Goal: Find specific page/section: Find specific page/section

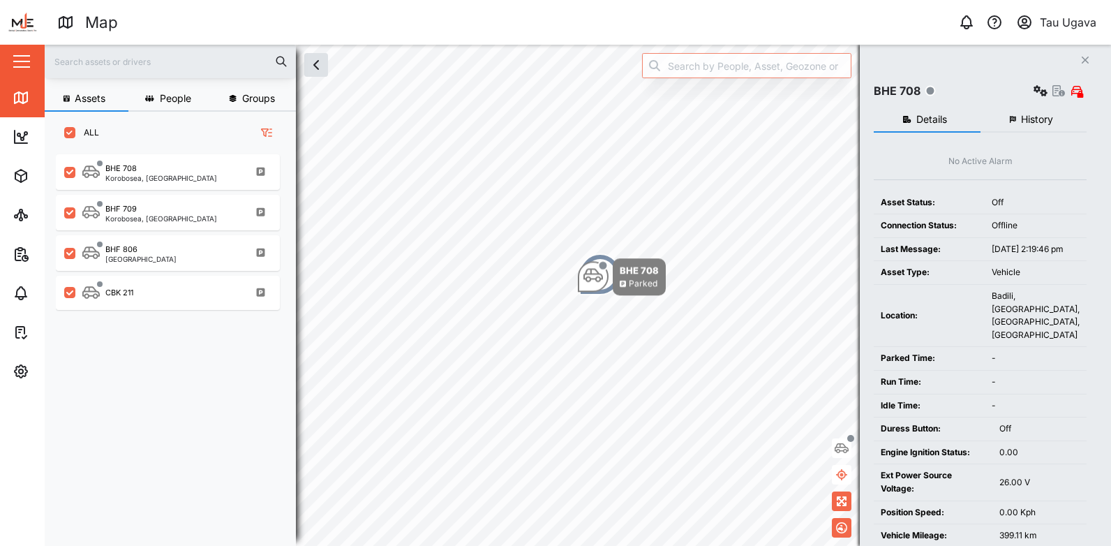
scroll to position [105, 0]
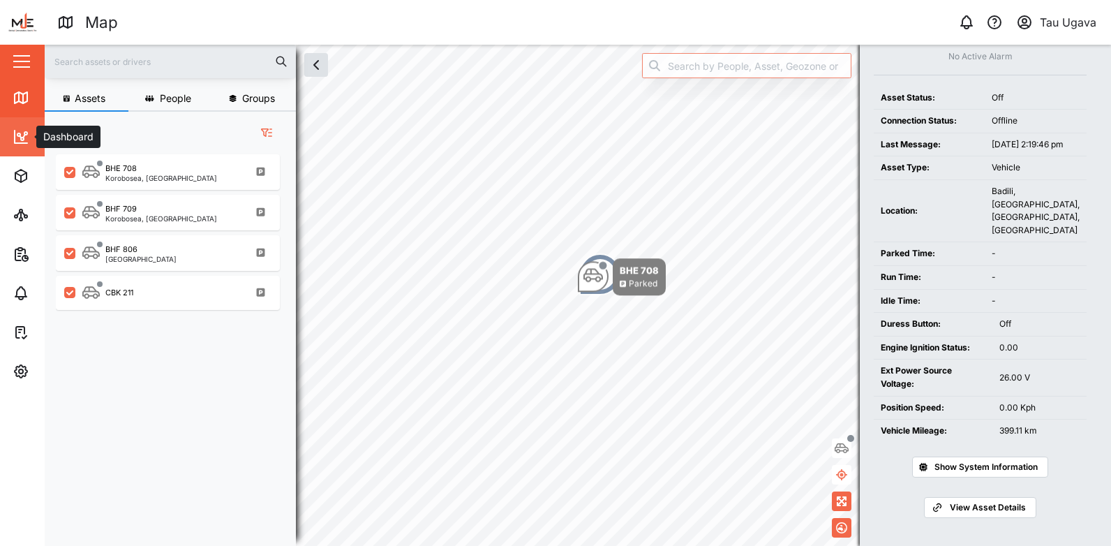
click at [22, 133] on icon at bounding box center [21, 136] width 17 height 17
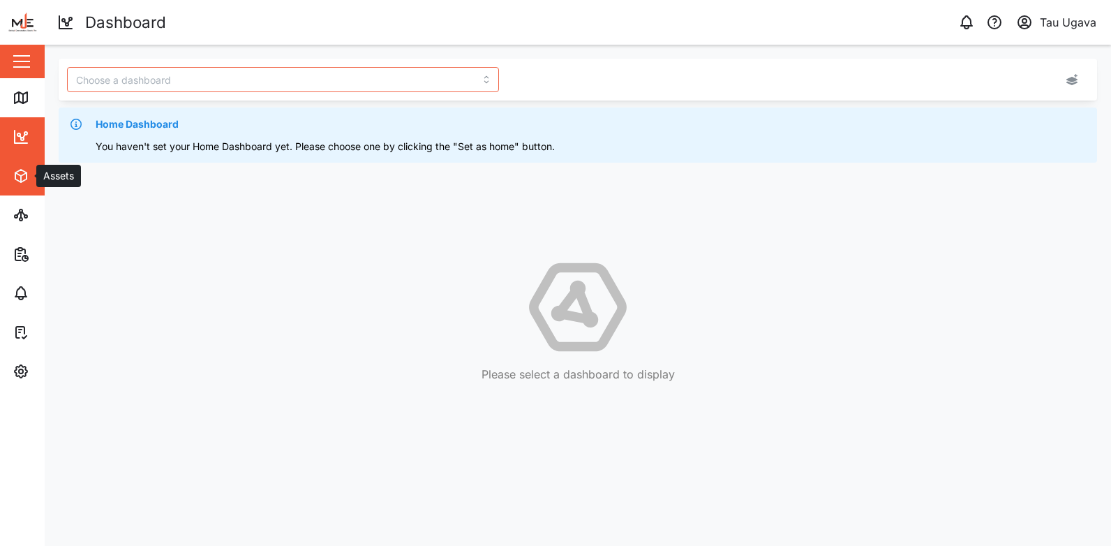
click at [24, 167] on span "Assets" at bounding box center [76, 175] width 127 height 39
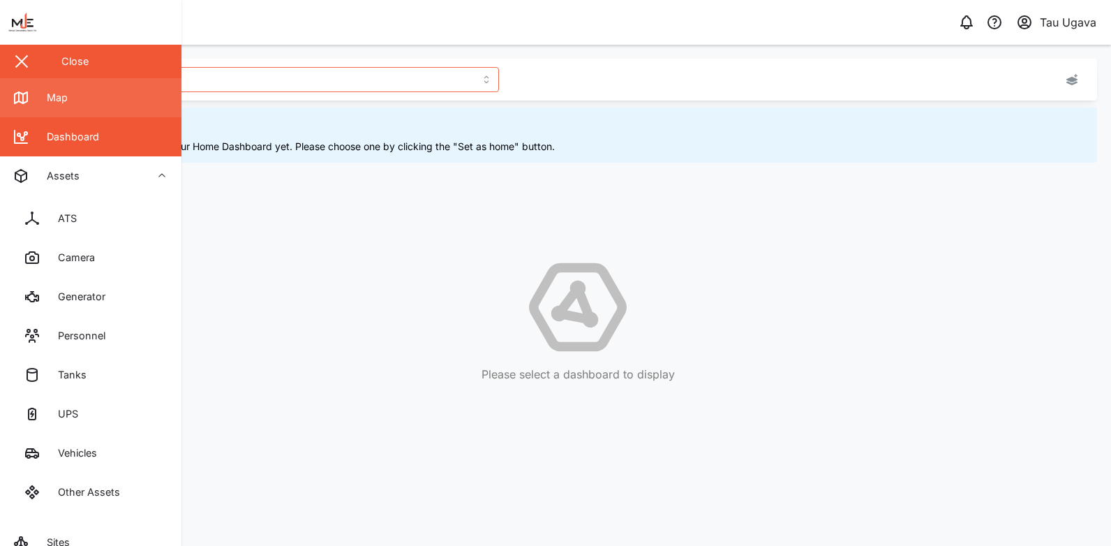
click at [59, 103] on div "Map" at bounding box center [51, 97] width 31 height 15
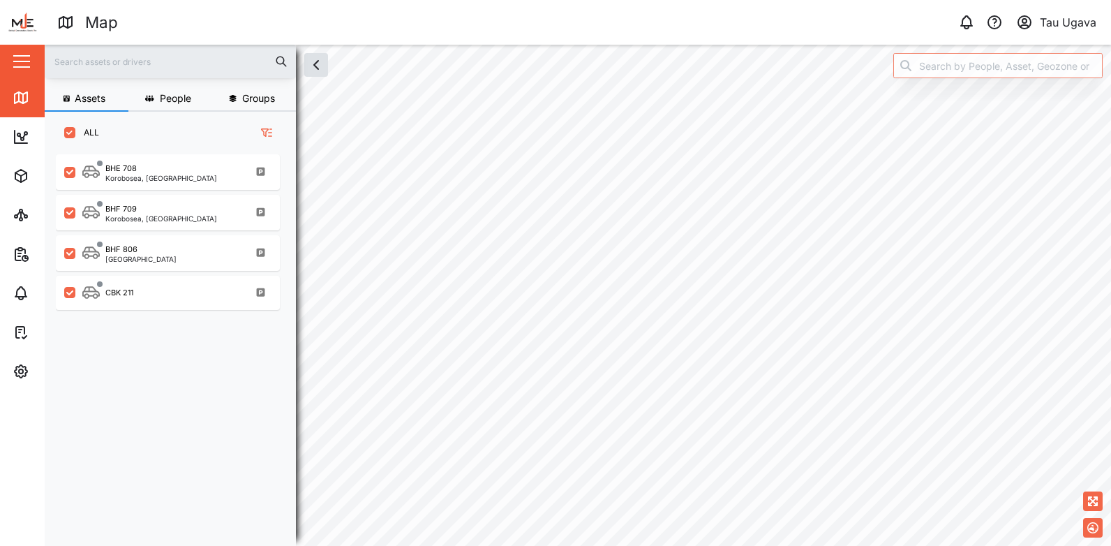
scroll to position [375, 218]
click at [22, 20] on img at bounding box center [22, 22] width 31 height 31
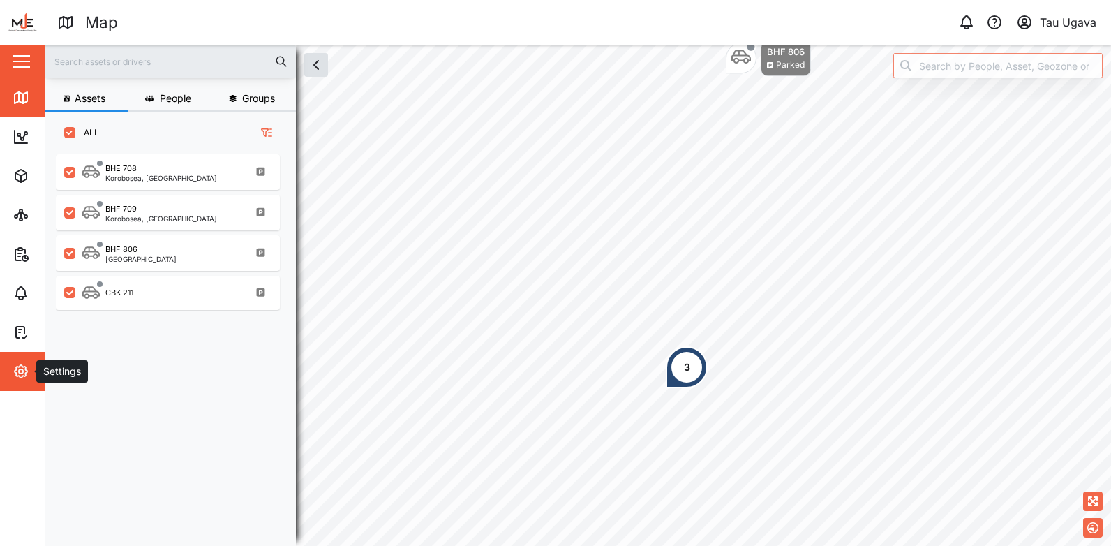
click at [24, 364] on icon "button" at bounding box center [21, 371] width 17 height 17
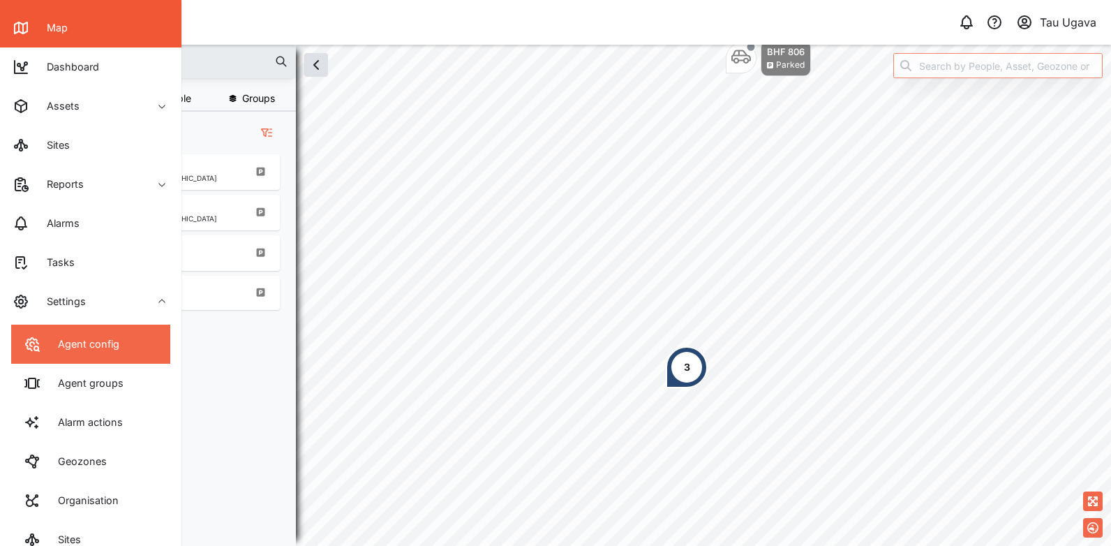
scroll to position [140, 0]
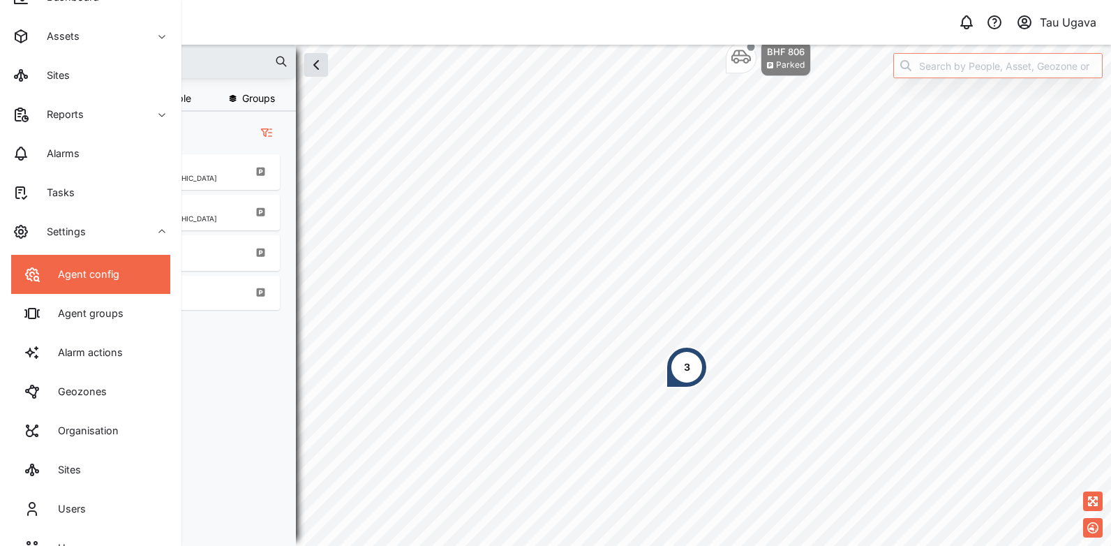
click at [110, 285] on link "Agent config" at bounding box center [90, 274] width 159 height 39
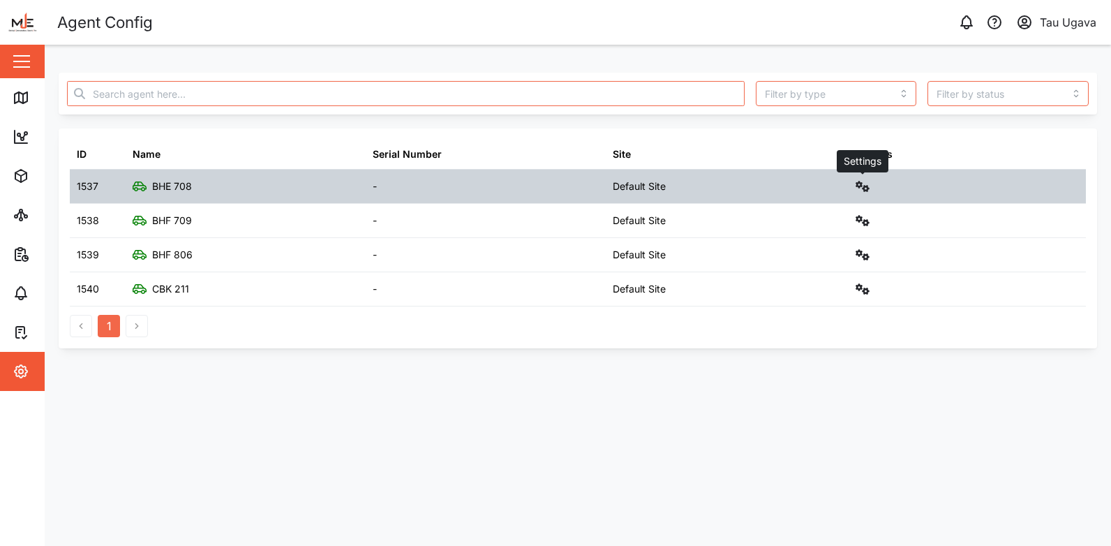
click at [867, 183] on icon "button" at bounding box center [863, 186] width 14 height 11
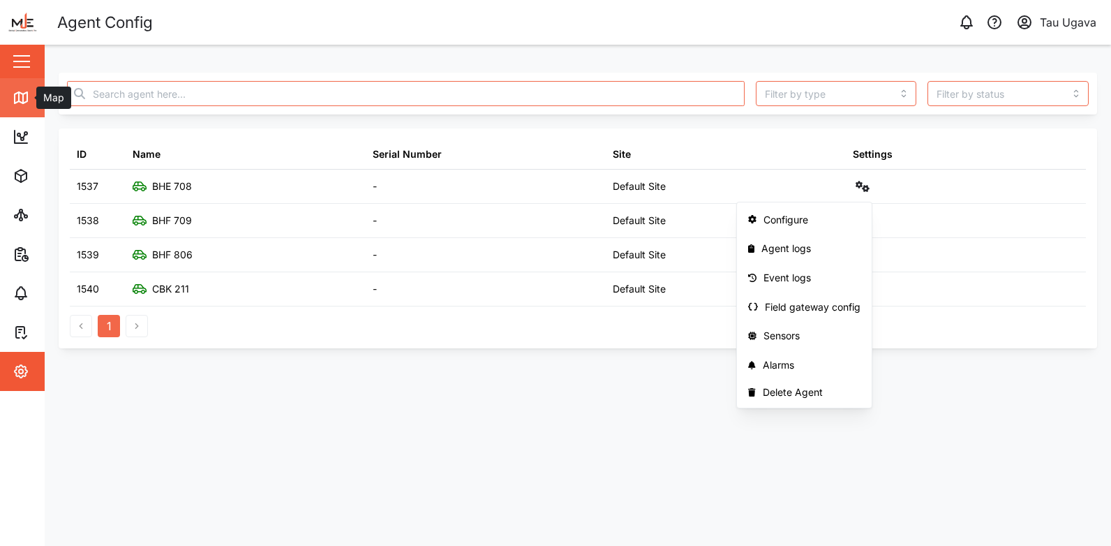
click at [20, 105] on icon at bounding box center [21, 97] width 17 height 17
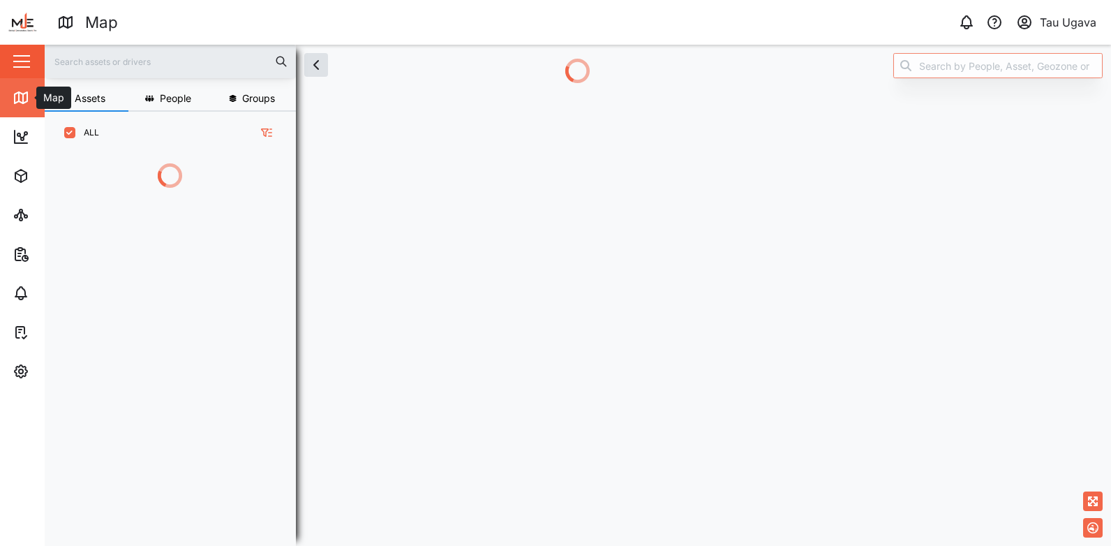
scroll to position [315, 218]
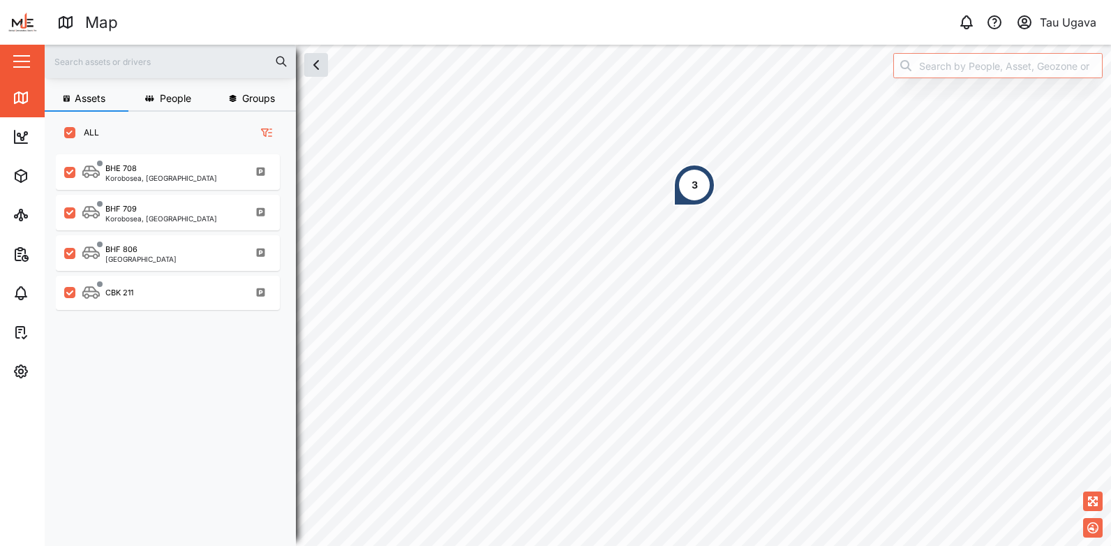
click at [698, 184] on div "3" at bounding box center [694, 185] width 42 height 42
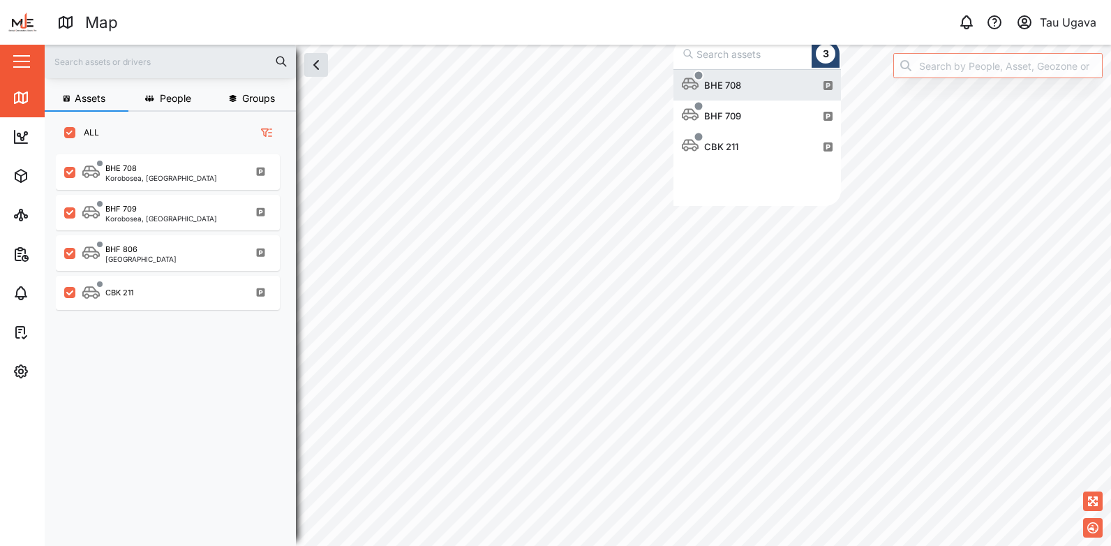
scroll to position [126, 157]
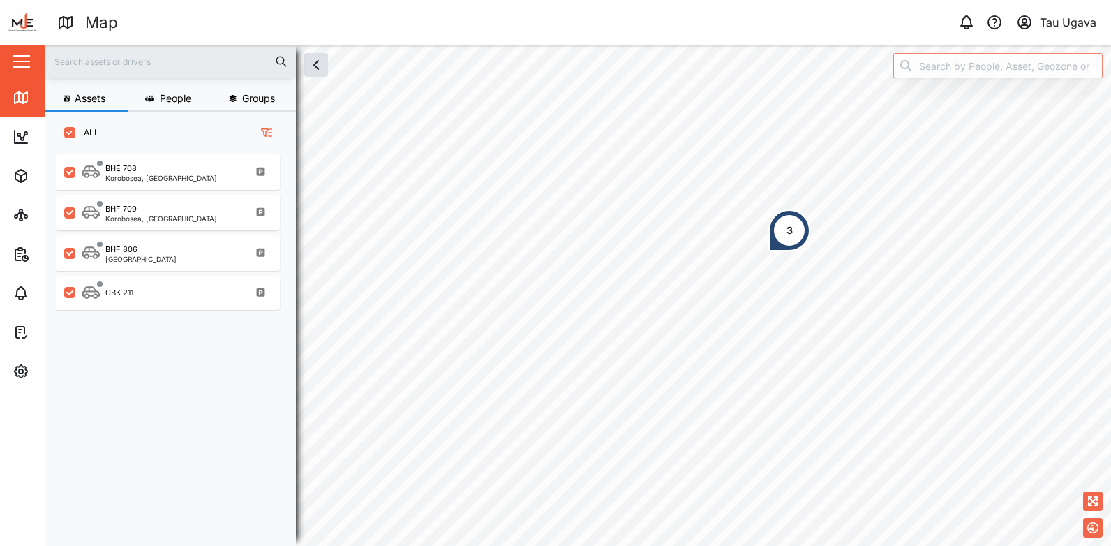
click at [23, 59] on button "button" at bounding box center [22, 62] width 24 height 24
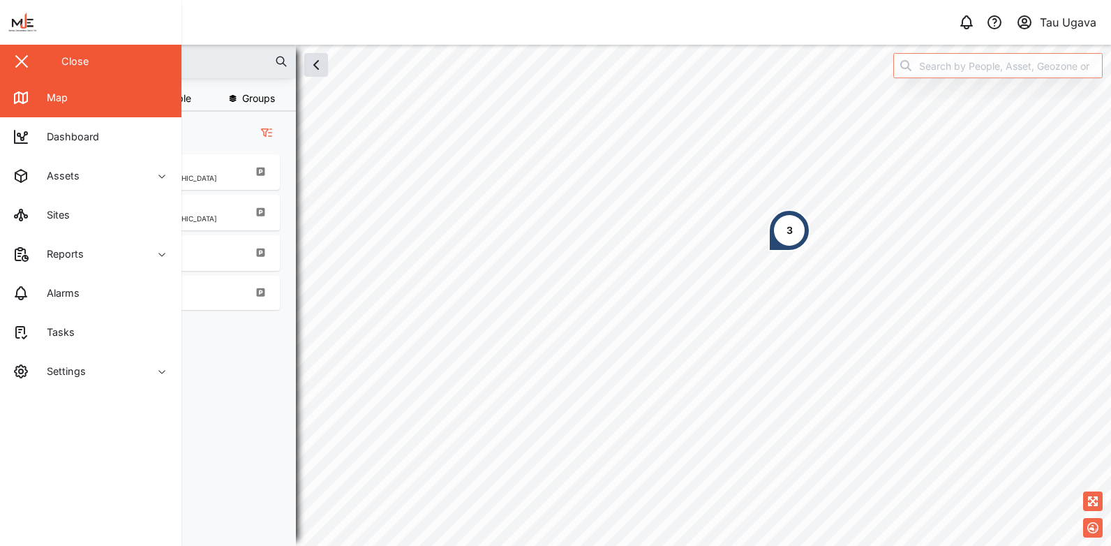
click at [23, 61] on div "button" at bounding box center [21, 61] width 17 height 1
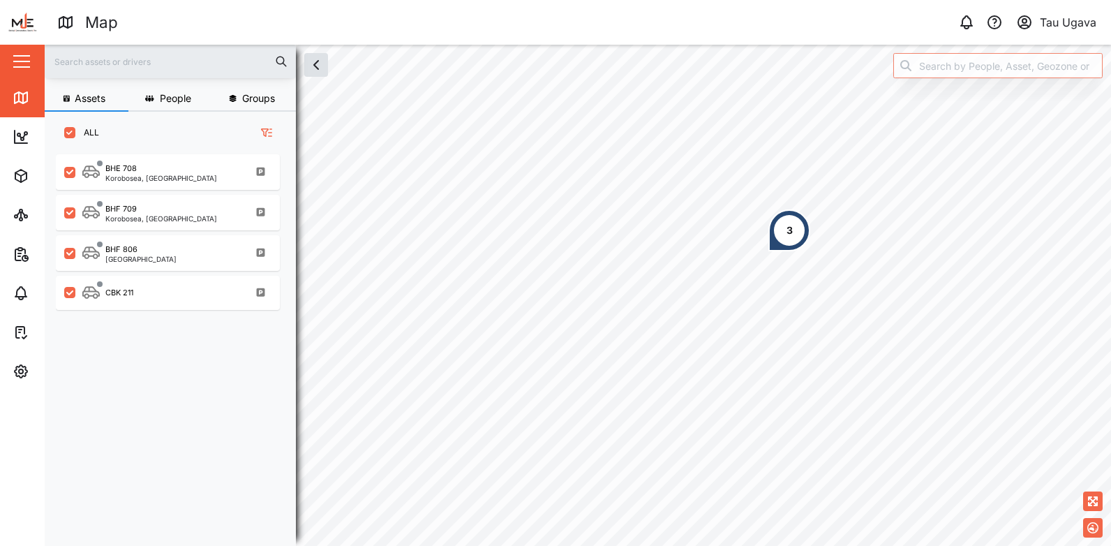
click at [1045, 21] on div "Tau Ugava" at bounding box center [1068, 22] width 57 height 17
click at [992, 70] on link "User Profile" at bounding box center [1012, 59] width 167 height 31
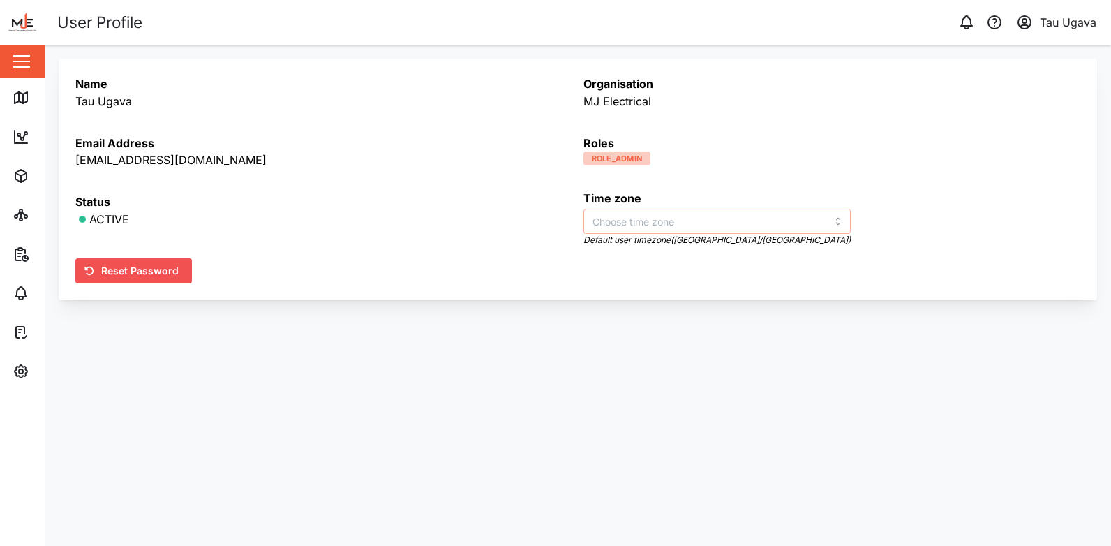
click at [736, 221] on input "search" at bounding box center [716, 221] width 267 height 25
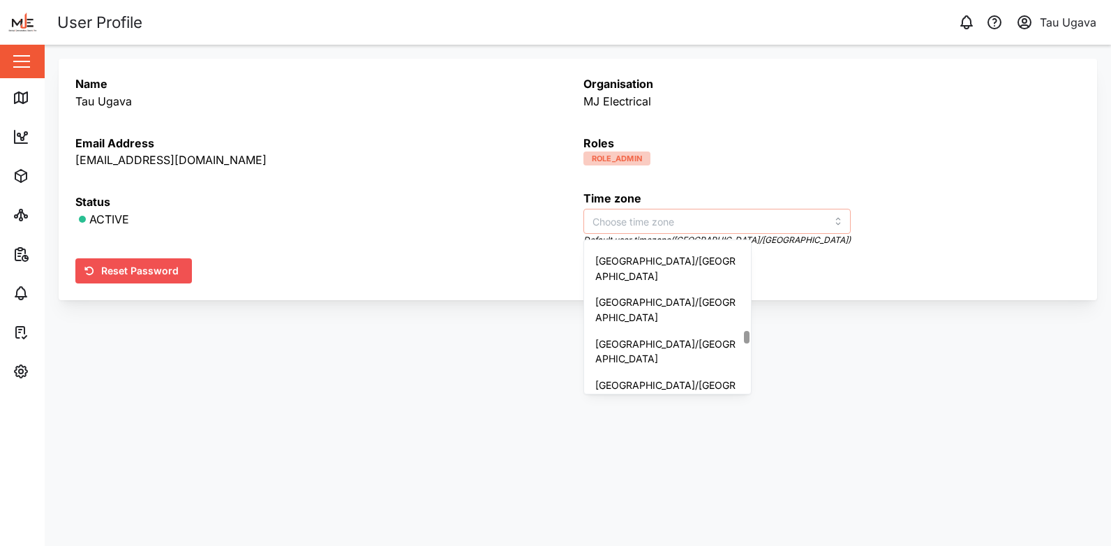
scroll to position [6839, 0]
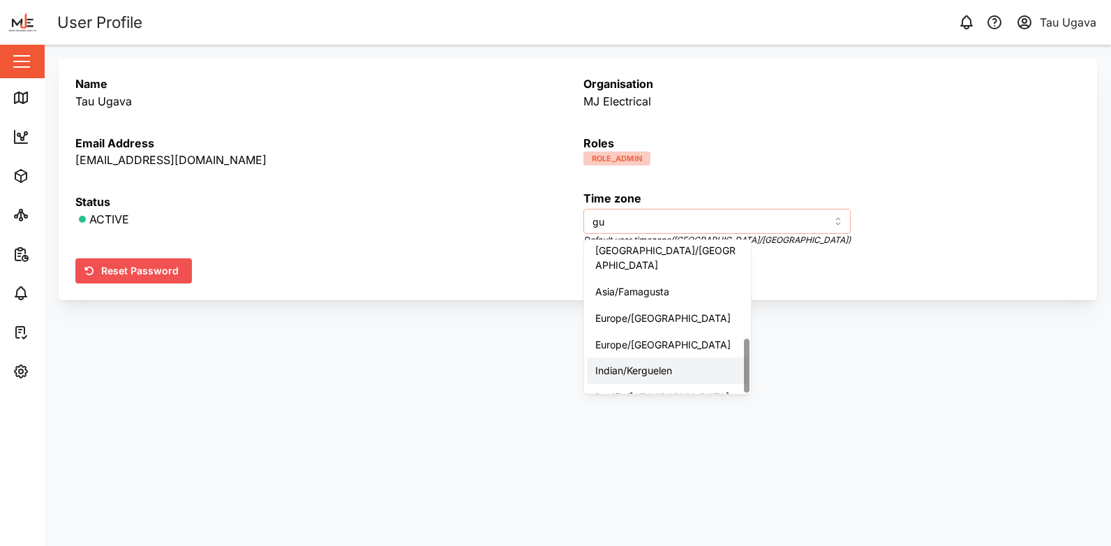
type input "g"
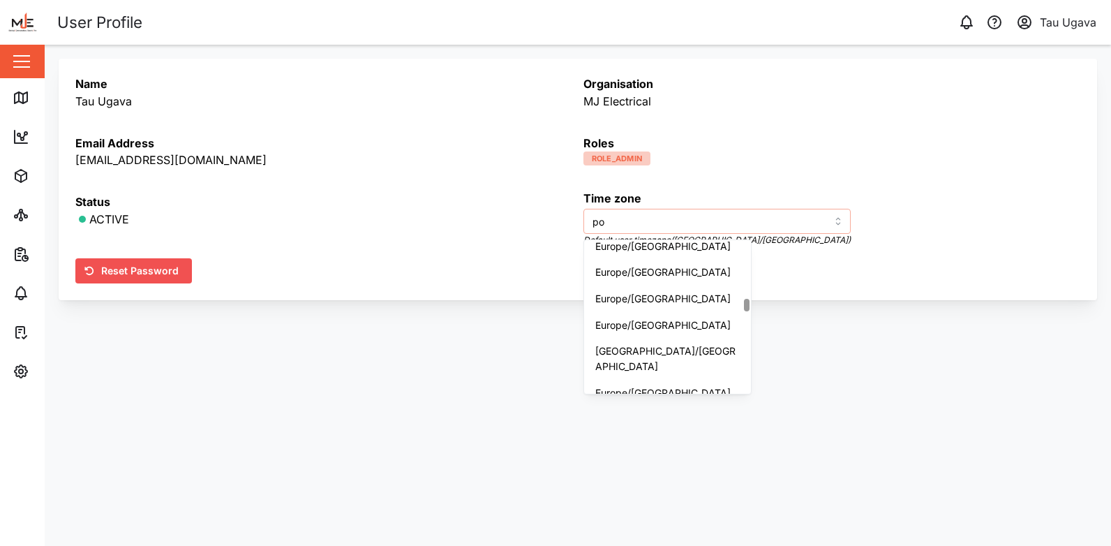
scroll to position [194, 0]
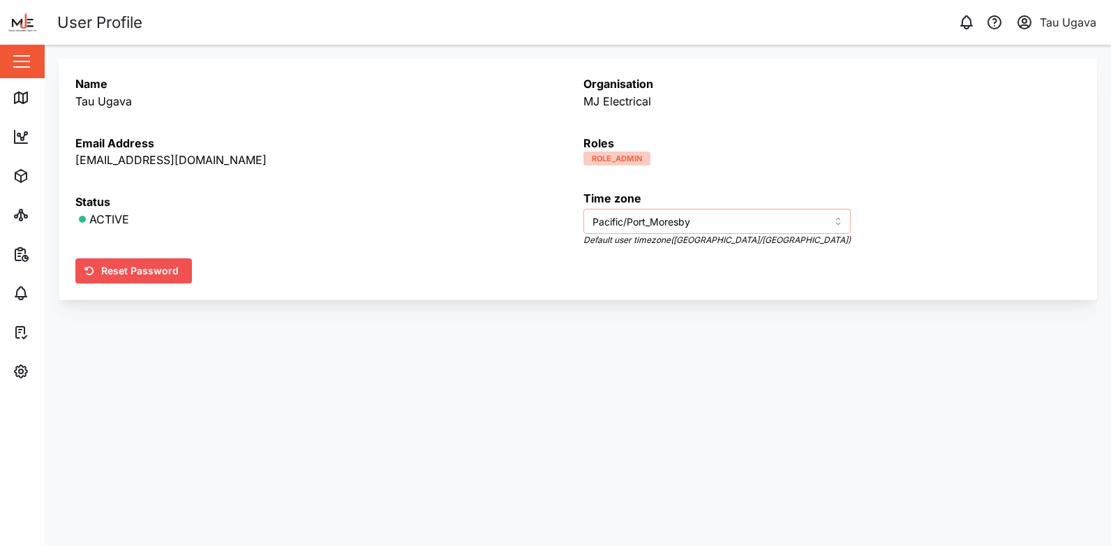
type input "Pacific/Port_Moresby"
click at [620, 155] on span "ROLE_ADMIN" at bounding box center [617, 158] width 51 height 13
click at [22, 73] on button "button" at bounding box center [22, 62] width 24 height 24
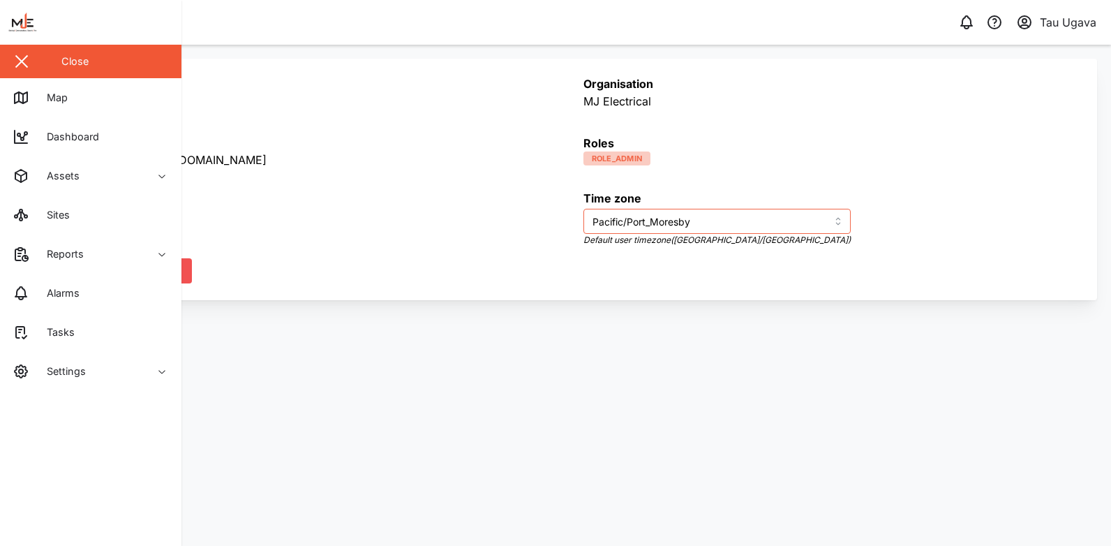
click at [22, 73] on button "button" at bounding box center [22, 62] width 24 height 24
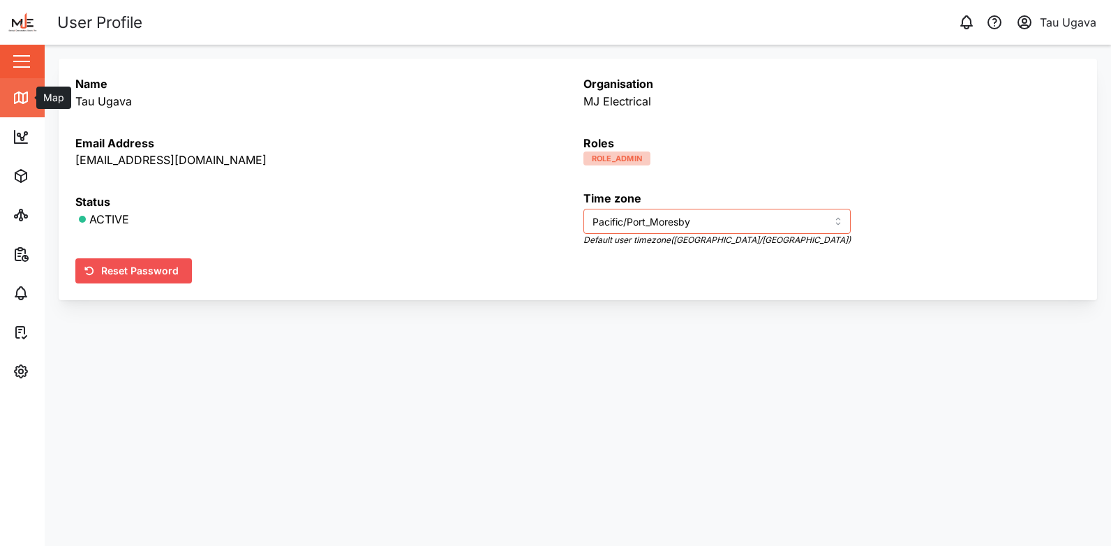
click at [29, 100] on icon at bounding box center [21, 97] width 17 height 17
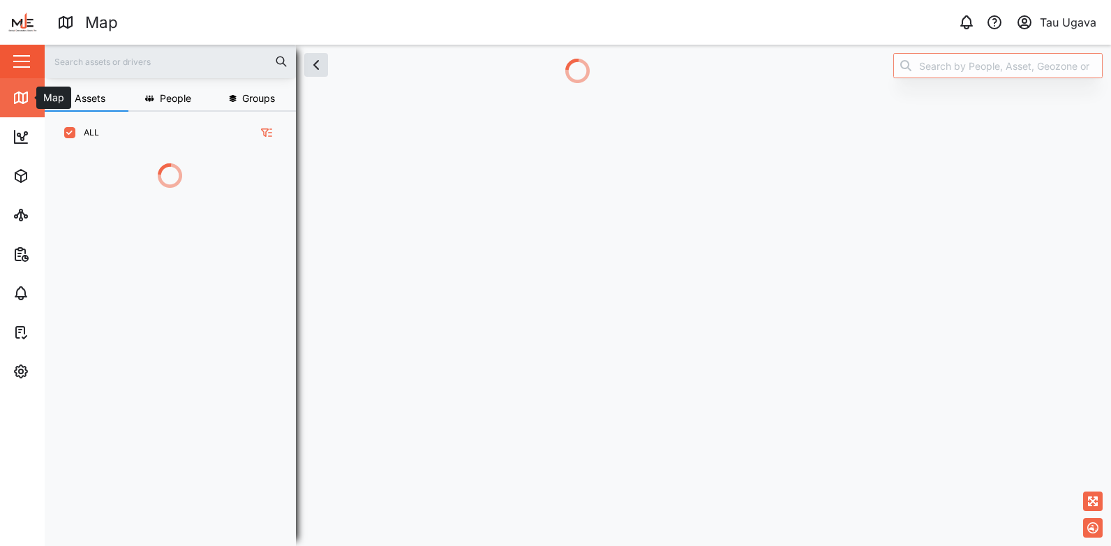
scroll to position [375, 218]
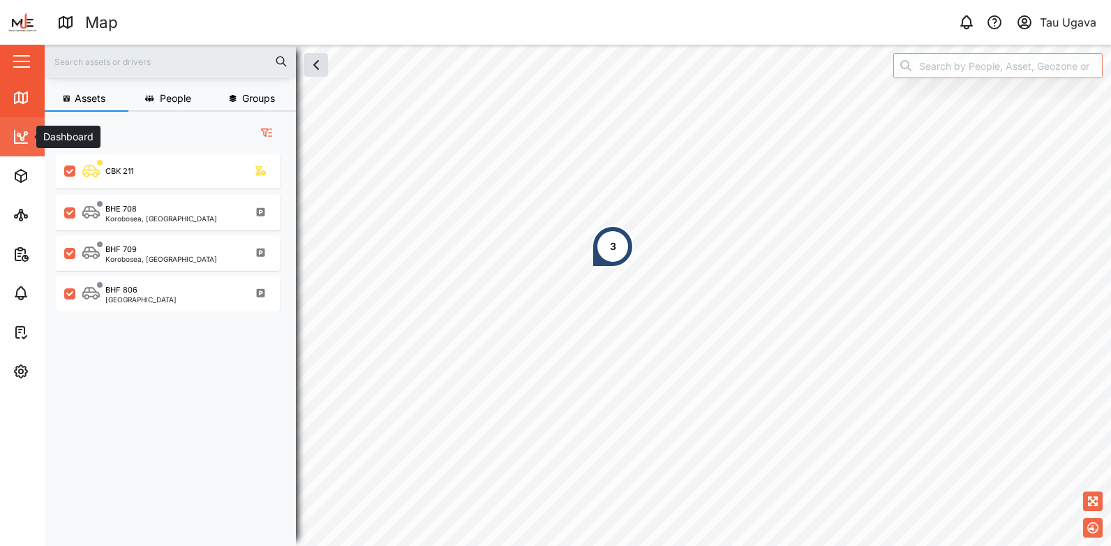
click at [6, 149] on link "Dashboard" at bounding box center [90, 136] width 181 height 39
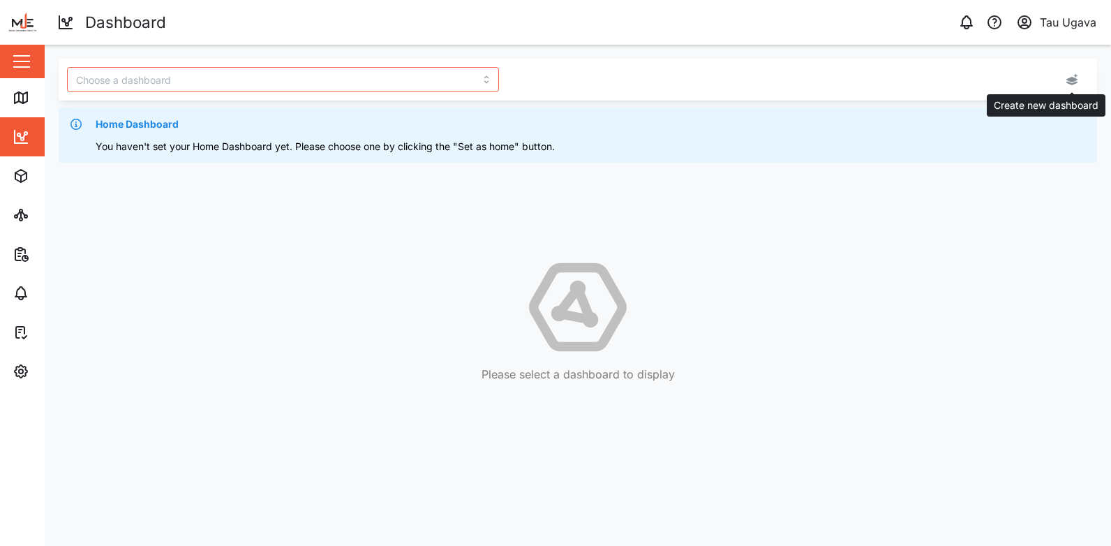
click at [1070, 79] on icon "button" at bounding box center [1071, 79] width 11 height 11
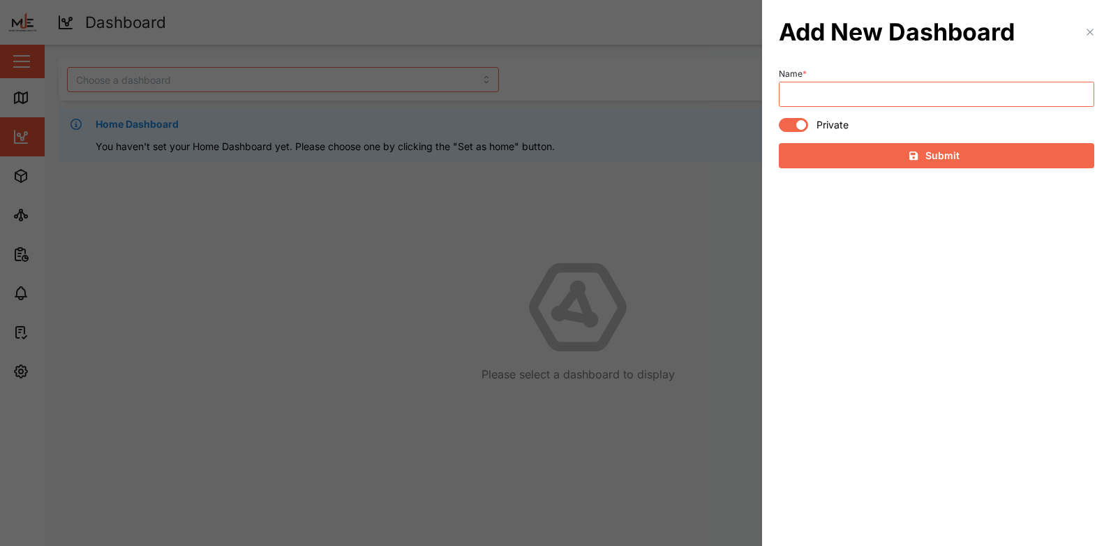
click at [1081, 33] on div "Add New Dashboard" at bounding box center [936, 32] width 349 height 64
click at [1092, 27] on icon "button" at bounding box center [1089, 32] width 11 height 11
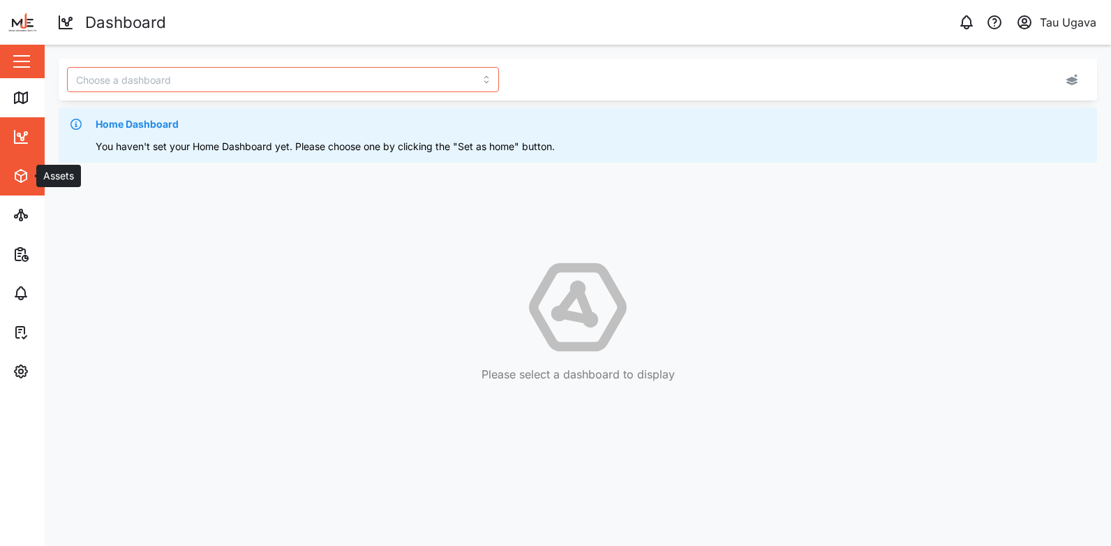
click at [15, 180] on icon "button" at bounding box center [21, 175] width 17 height 17
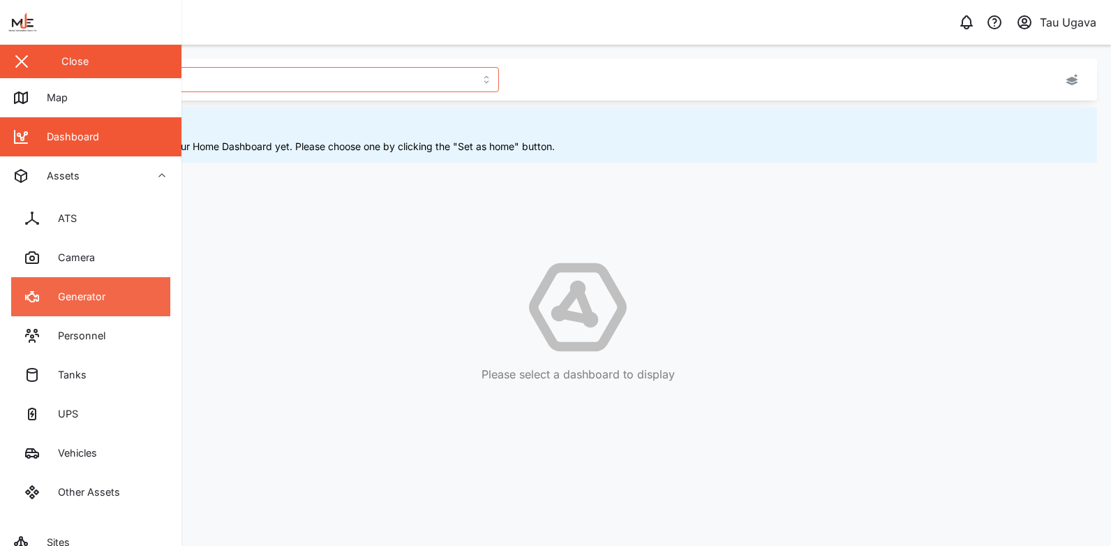
click at [110, 294] on link "Generator" at bounding box center [90, 296] width 159 height 39
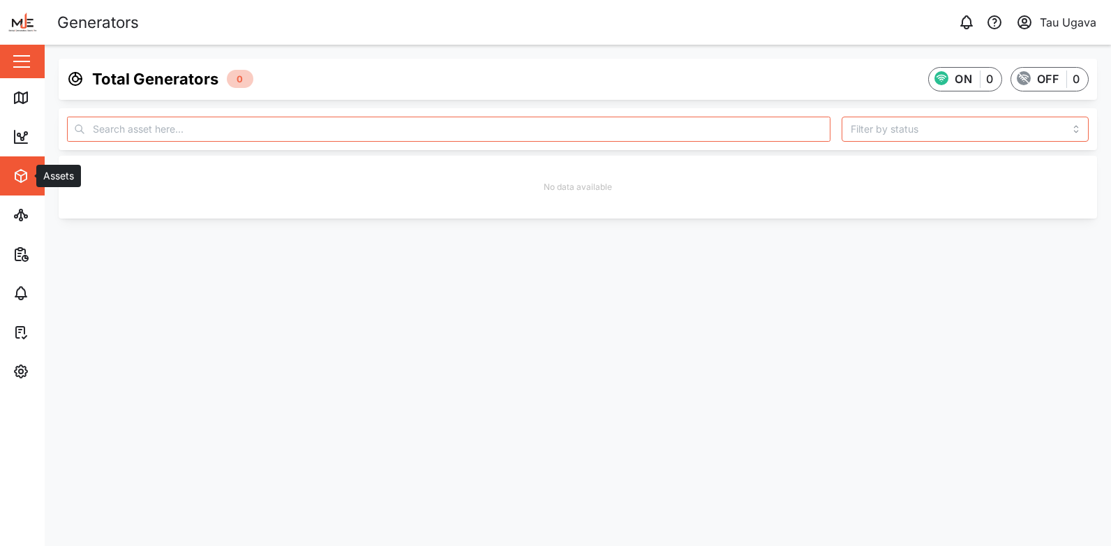
click at [27, 185] on span "Assets" at bounding box center [76, 175] width 127 height 39
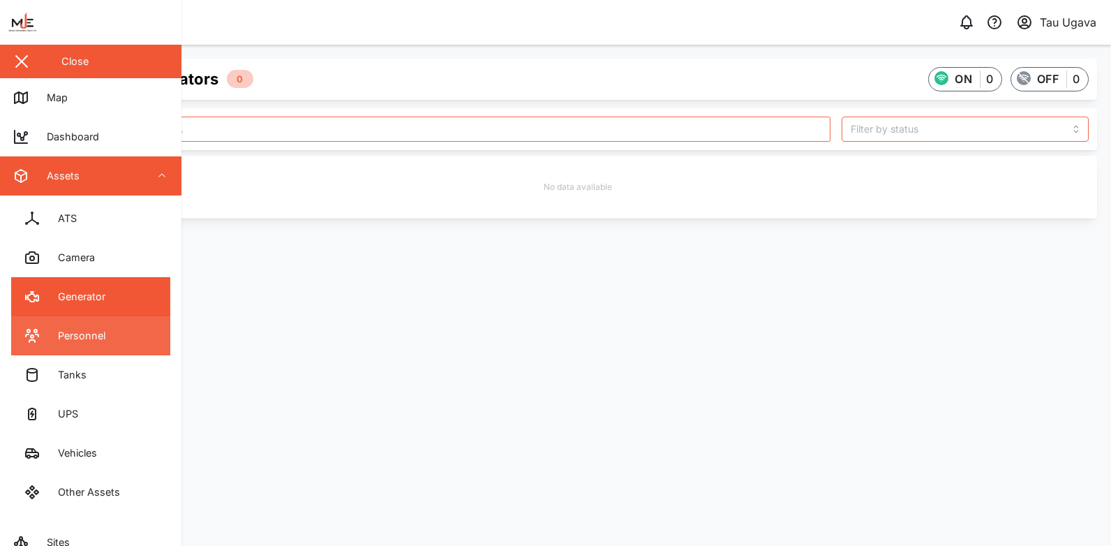
click at [93, 327] on link "Personnel" at bounding box center [90, 335] width 159 height 39
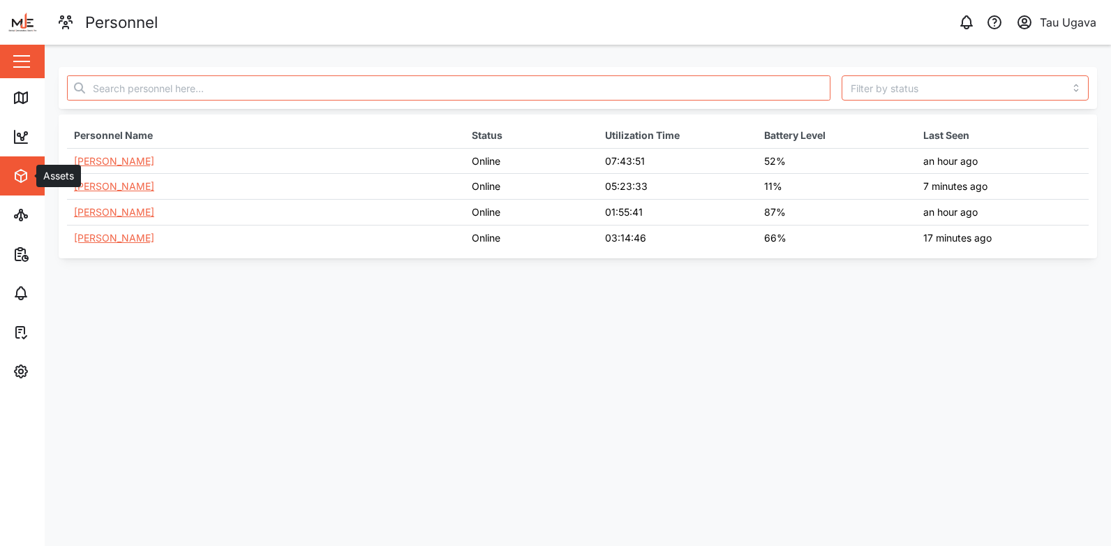
click at [11, 179] on button "Assets" at bounding box center [90, 175] width 181 height 39
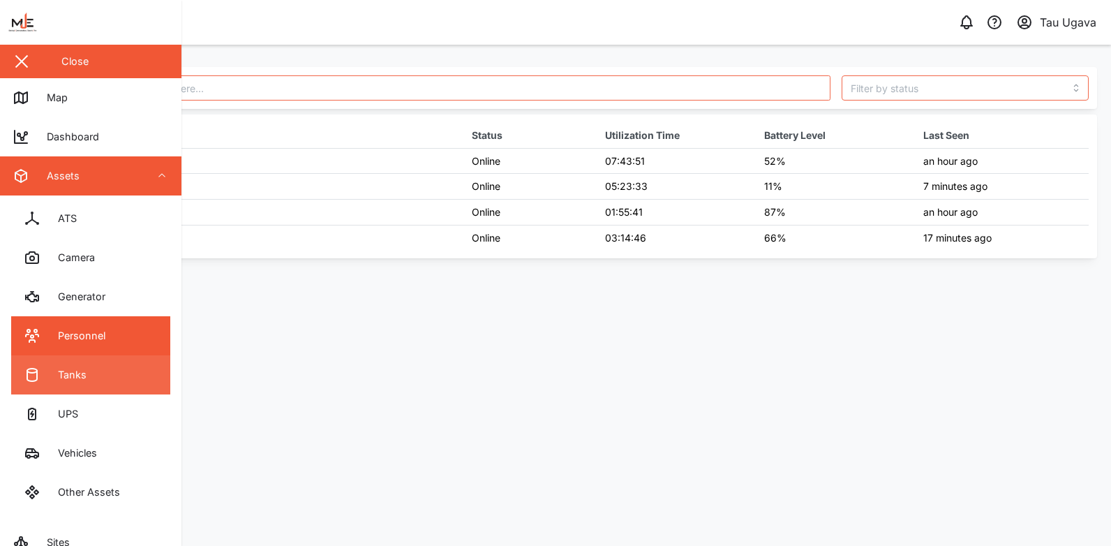
click at [112, 359] on link "Tanks" at bounding box center [90, 374] width 159 height 39
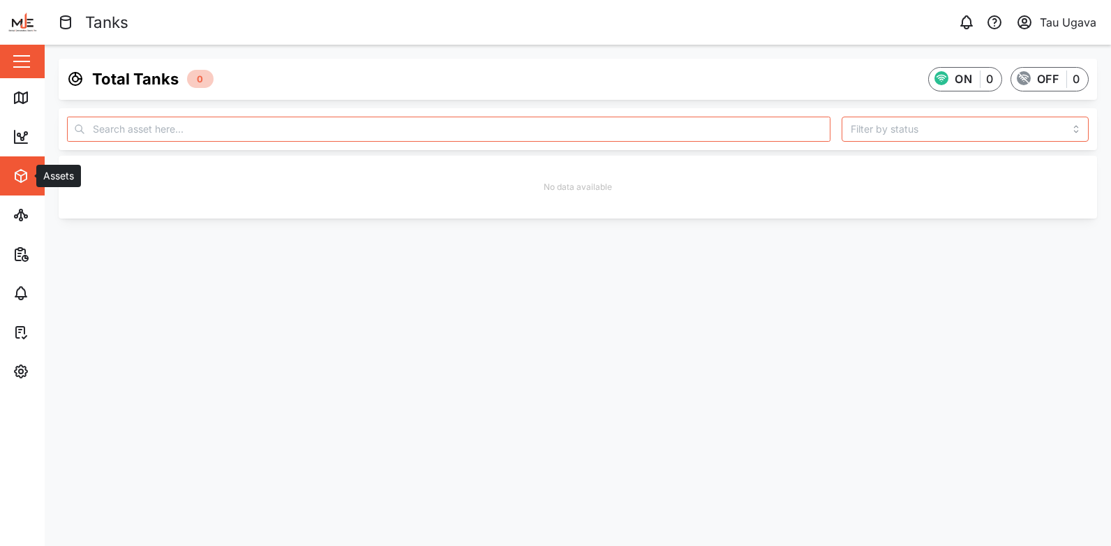
click at [17, 180] on icon "button" at bounding box center [20, 176] width 11 height 13
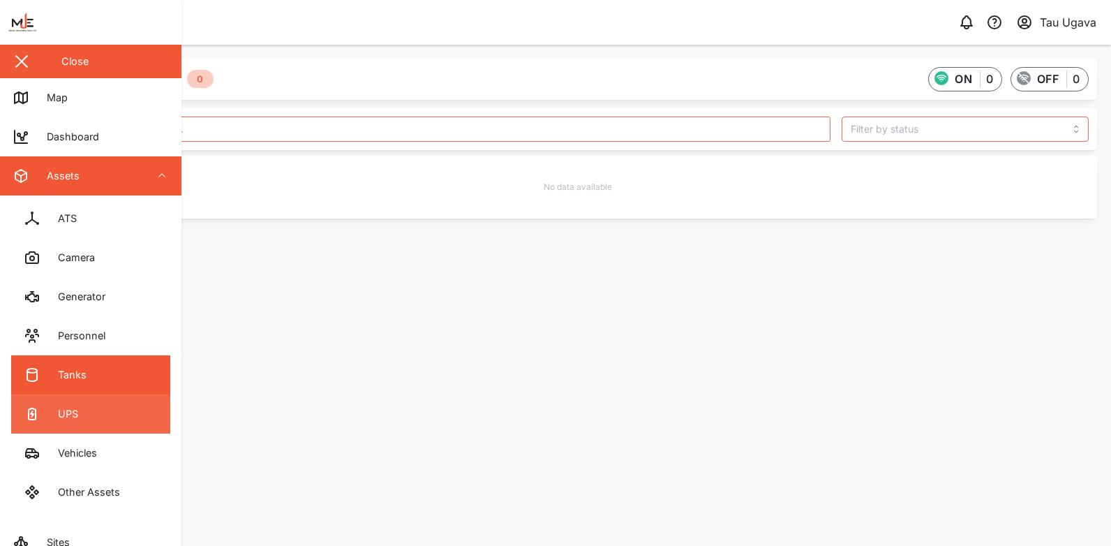
click at [68, 426] on link "UPS" at bounding box center [90, 413] width 159 height 39
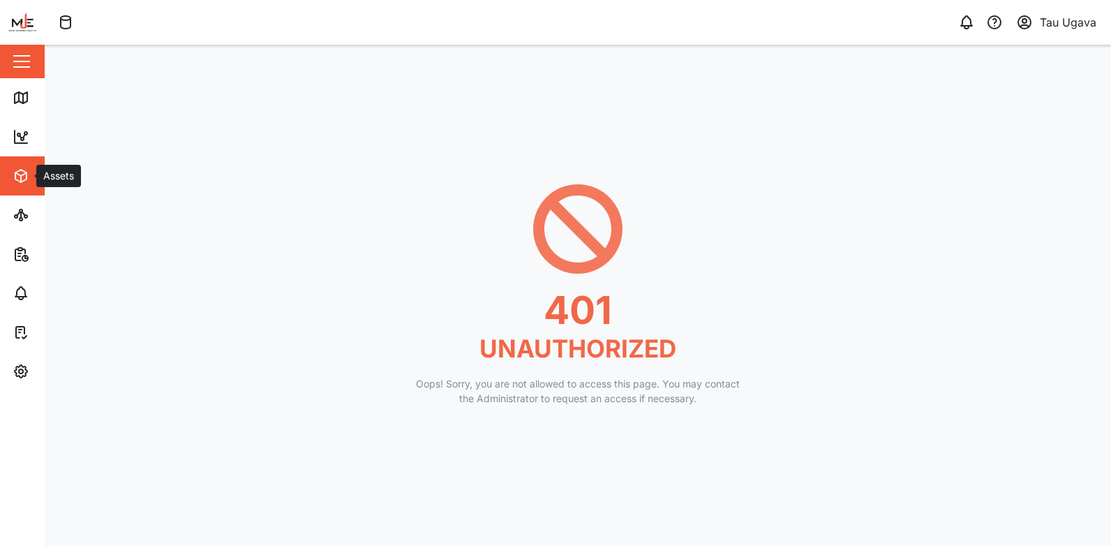
click at [22, 181] on icon "button" at bounding box center [20, 176] width 11 height 13
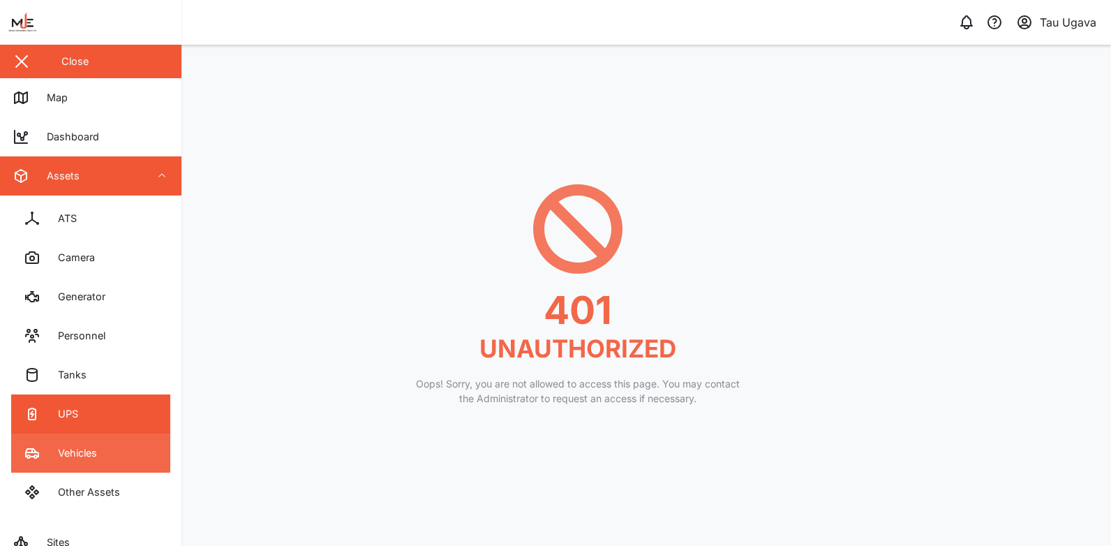
click at [84, 440] on link "Vehicles" at bounding box center [90, 452] width 159 height 39
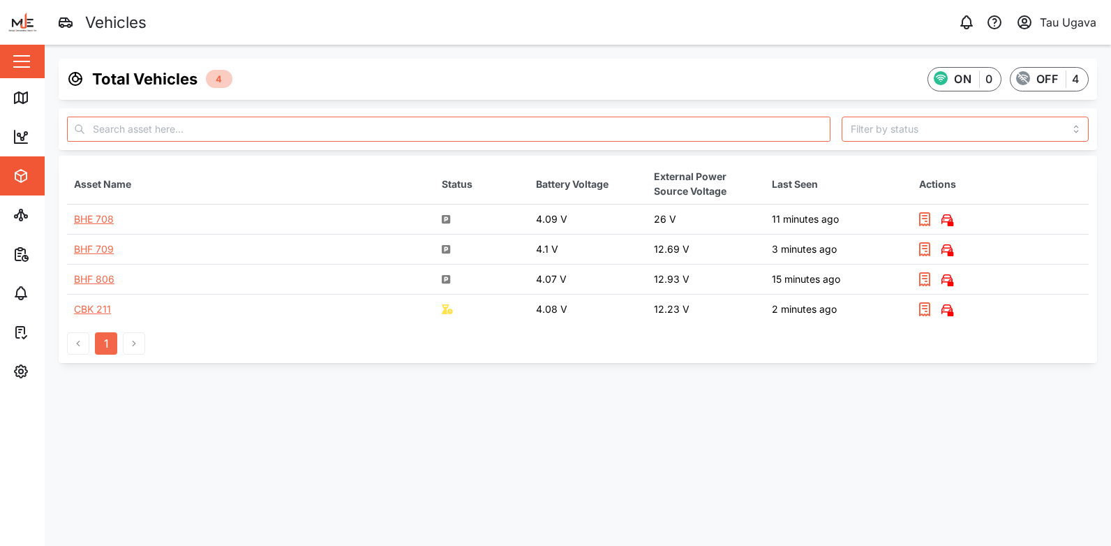
click at [16, 64] on button "button" at bounding box center [22, 62] width 24 height 24
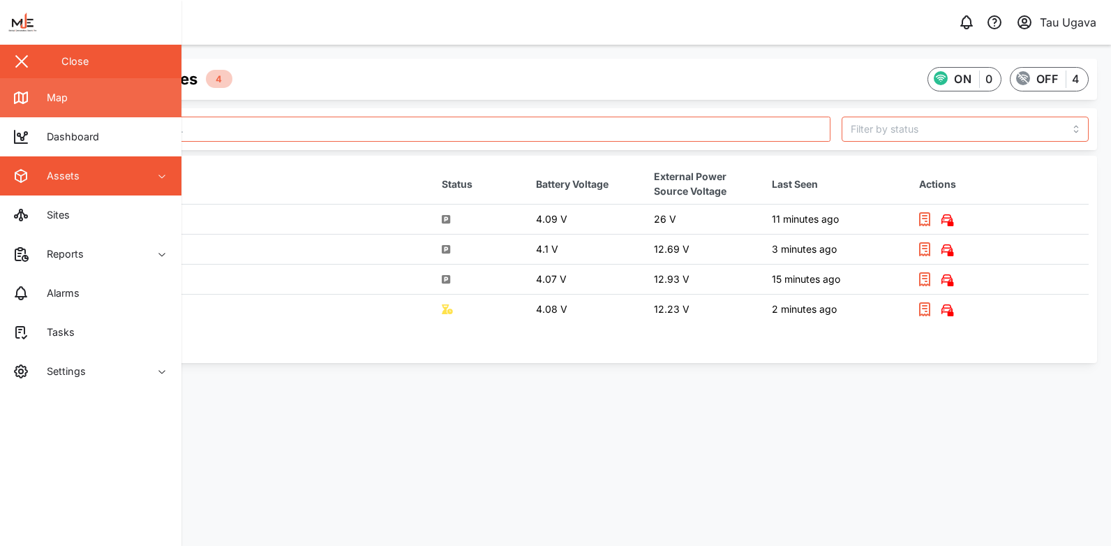
click at [94, 105] on link "Map" at bounding box center [90, 97] width 181 height 39
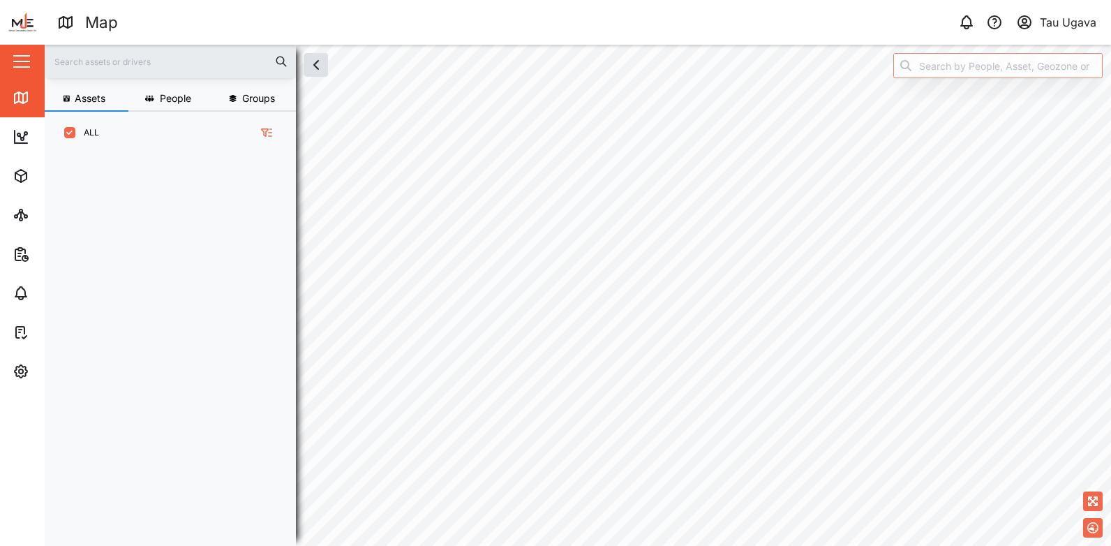
scroll to position [375, 218]
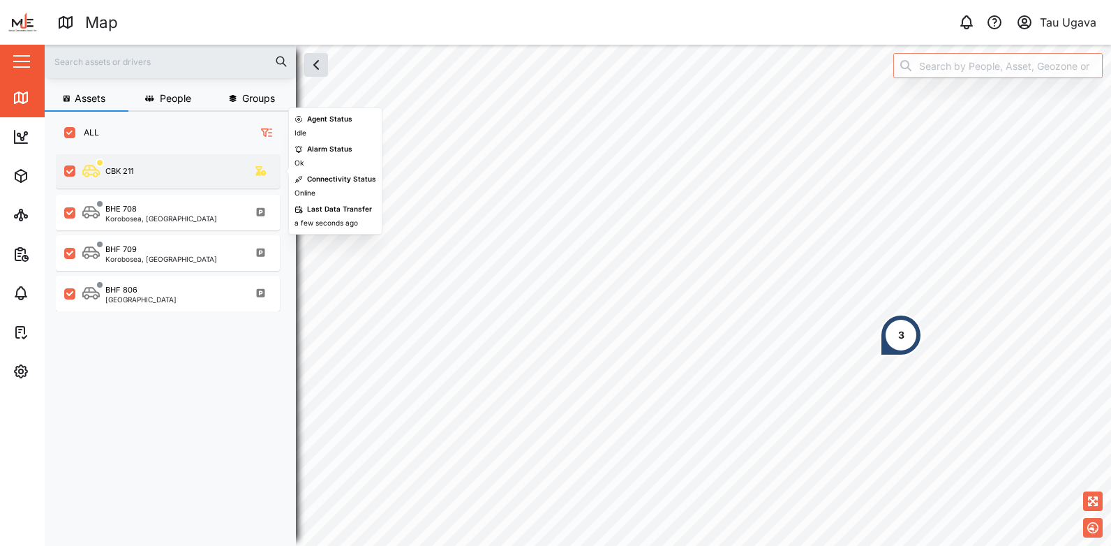
click at [124, 184] on div "CBK 211" at bounding box center [168, 171] width 224 height 34
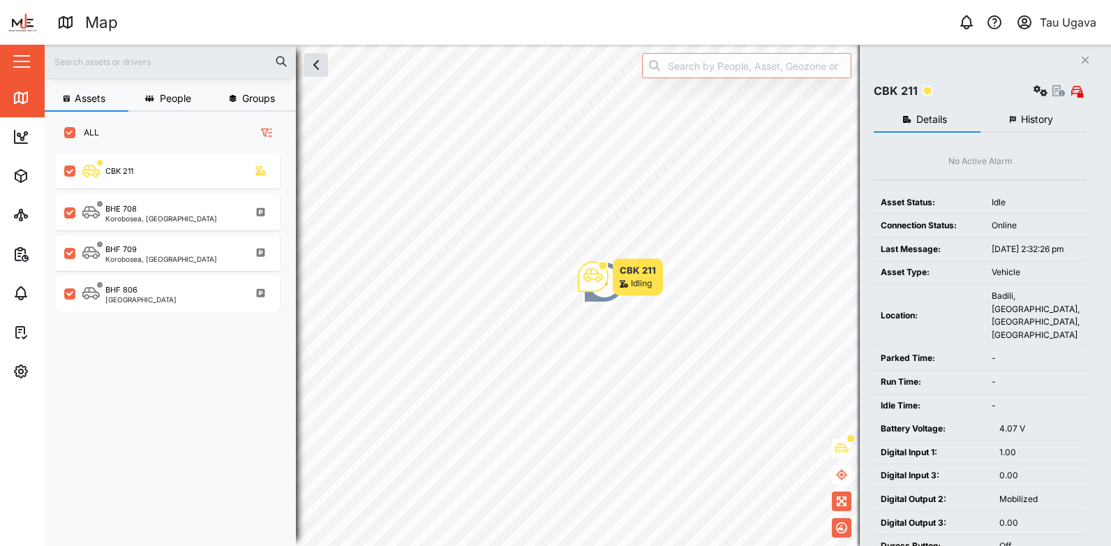
click at [1038, 127] on button "History" at bounding box center [1034, 119] width 107 height 25
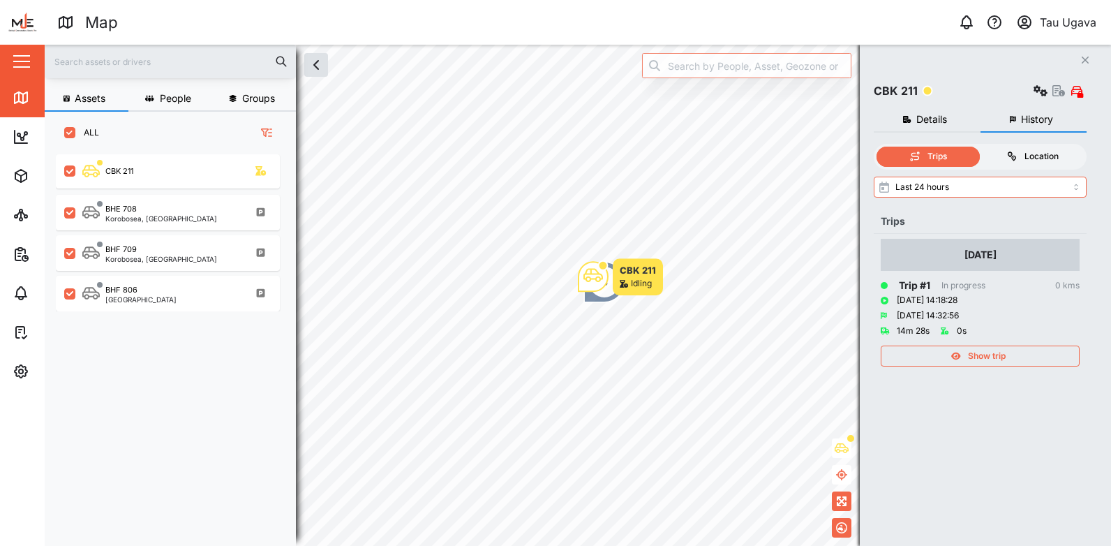
click at [1034, 162] on div "Location" at bounding box center [1041, 156] width 34 height 13
click at [981, 147] on input "Location" at bounding box center [981, 147] width 0 height 0
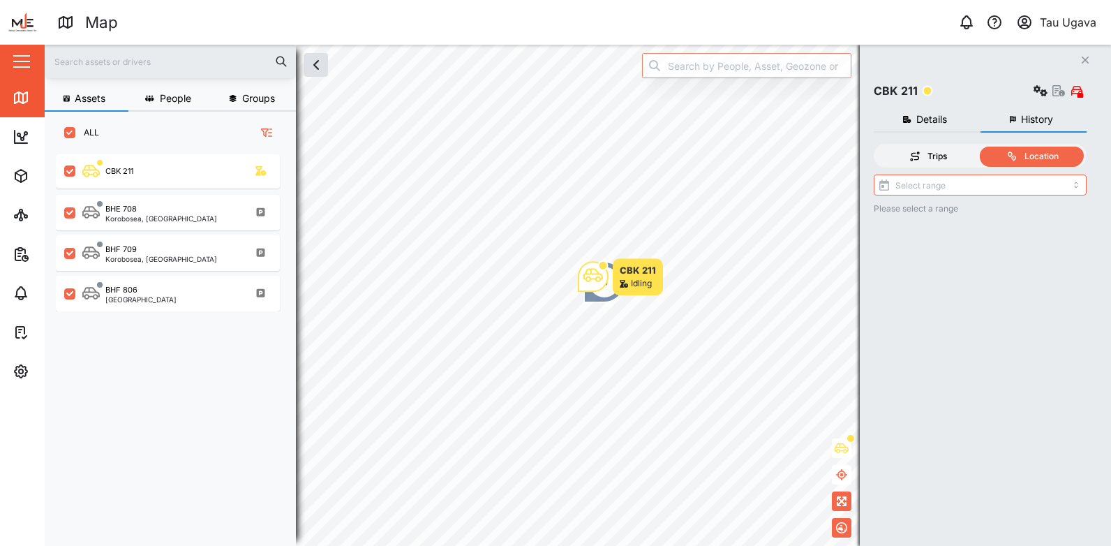
click at [955, 156] on div "Trips" at bounding box center [928, 156] width 89 height 13
click at [877, 147] on input "Trips" at bounding box center [877, 147] width 0 height 0
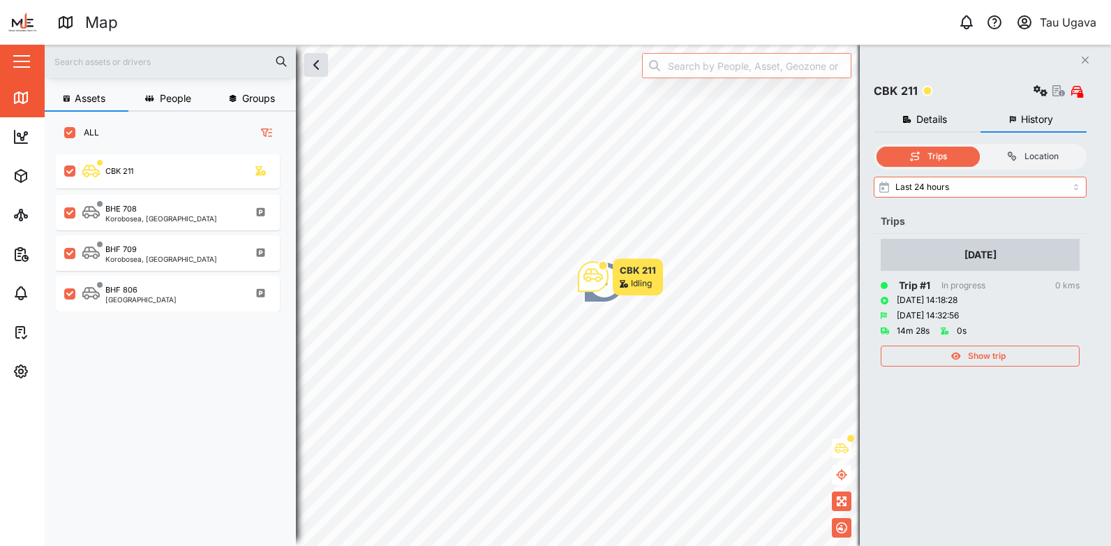
click at [932, 119] on span "Details" at bounding box center [931, 119] width 31 height 10
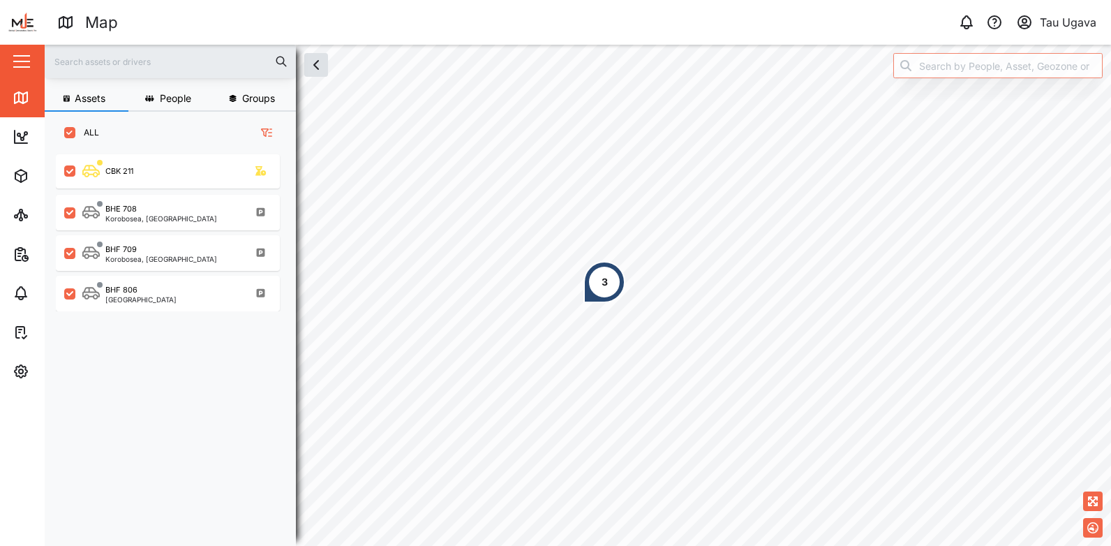
click at [607, 292] on div "3" at bounding box center [604, 282] width 42 height 42
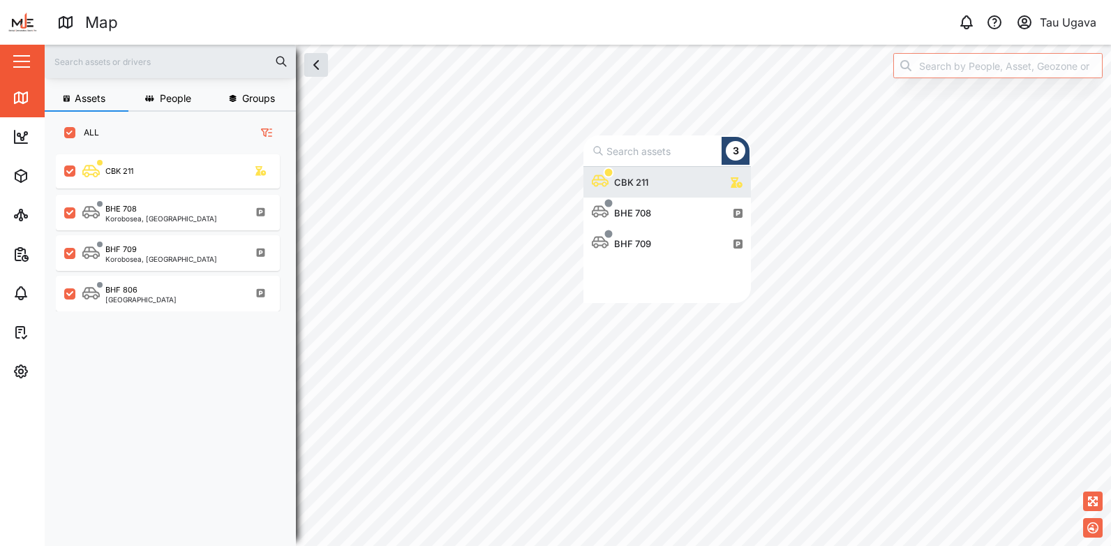
scroll to position [126, 157]
click at [729, 188] on div "CBK 211" at bounding box center [667, 182] width 151 height 31
